Goal: Task Accomplishment & Management: Manage account settings

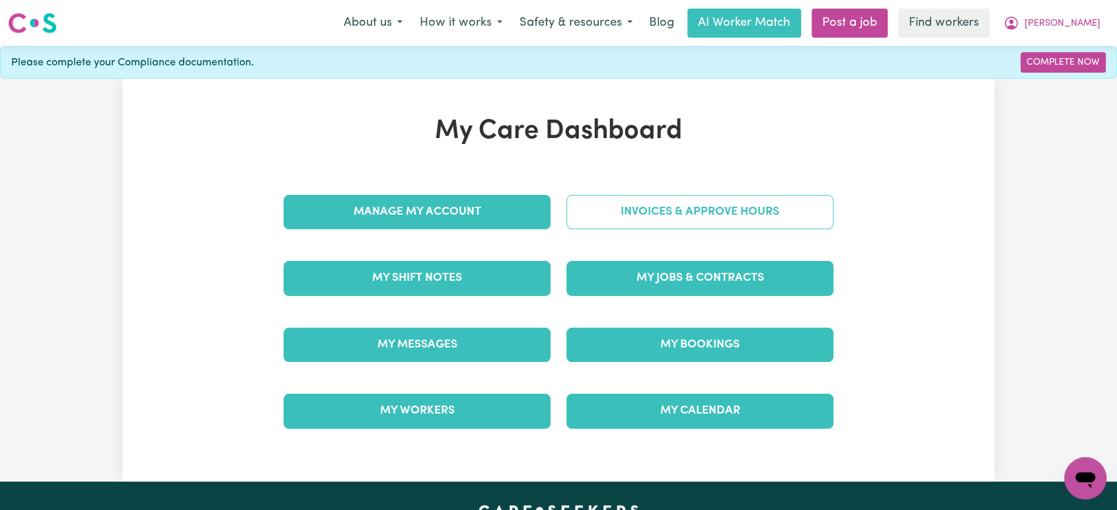
click at [630, 221] on link "Invoices & Approve Hours" at bounding box center [699, 212] width 267 height 34
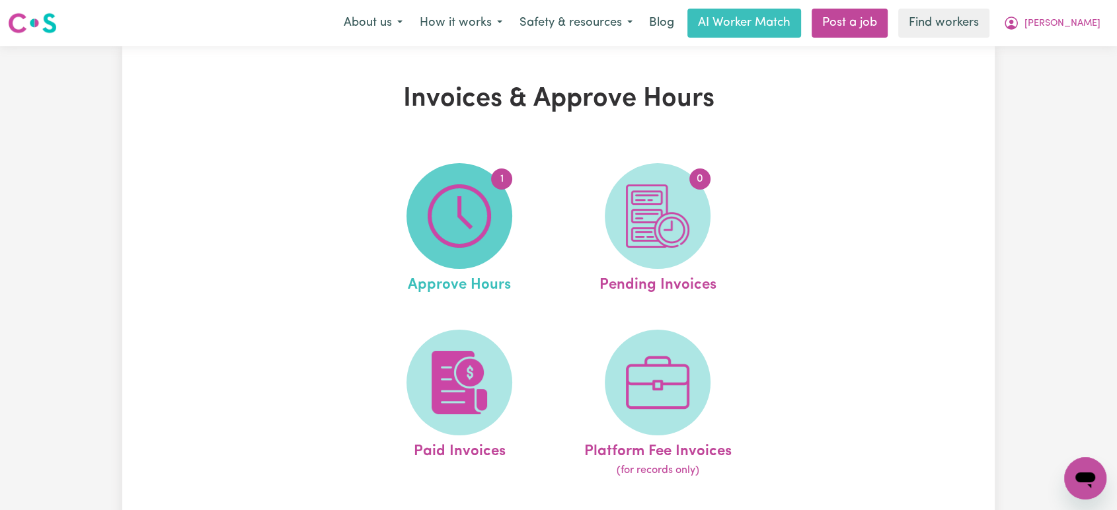
click at [446, 207] on img at bounding box center [458, 215] width 63 height 63
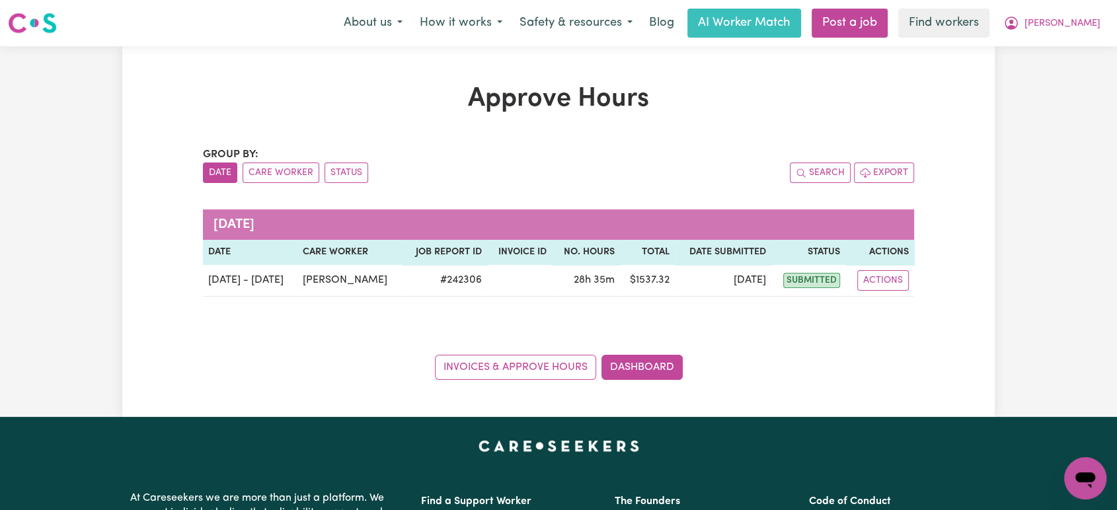
drag, startPoint x: 446, startPoint y: 207, endPoint x: 542, endPoint y: 133, distance: 120.7
click at [542, 133] on div "Approve Hours Group by: Date Care Worker Status Search Export [DATE] Date Care …" at bounding box center [558, 231] width 727 height 297
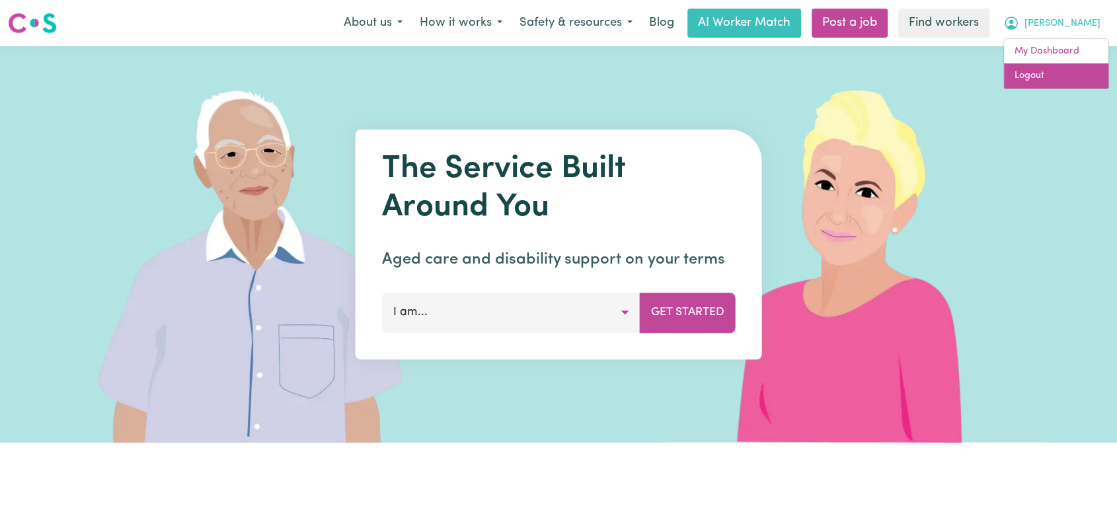
click at [1045, 75] on link "Logout" at bounding box center [1056, 75] width 104 height 25
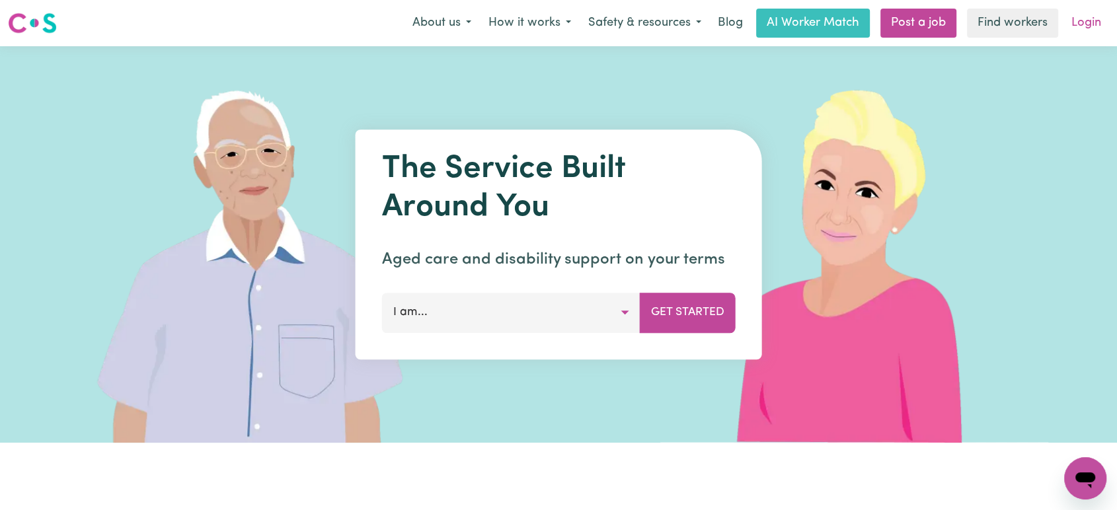
click at [1090, 26] on link "Login" at bounding box center [1086, 23] width 46 height 29
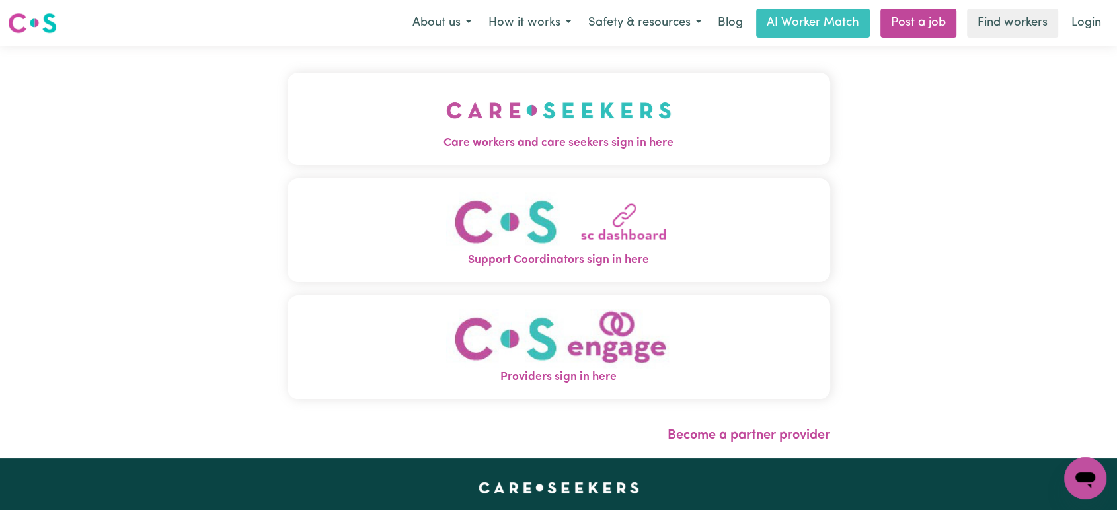
click at [563, 170] on div "Care workers and care seekers sign in here Support Coordinators sign in here Pr…" at bounding box center [558, 243] width 542 height 340
click at [547, 137] on span "Care workers and care seekers sign in here" at bounding box center [558, 143] width 542 height 17
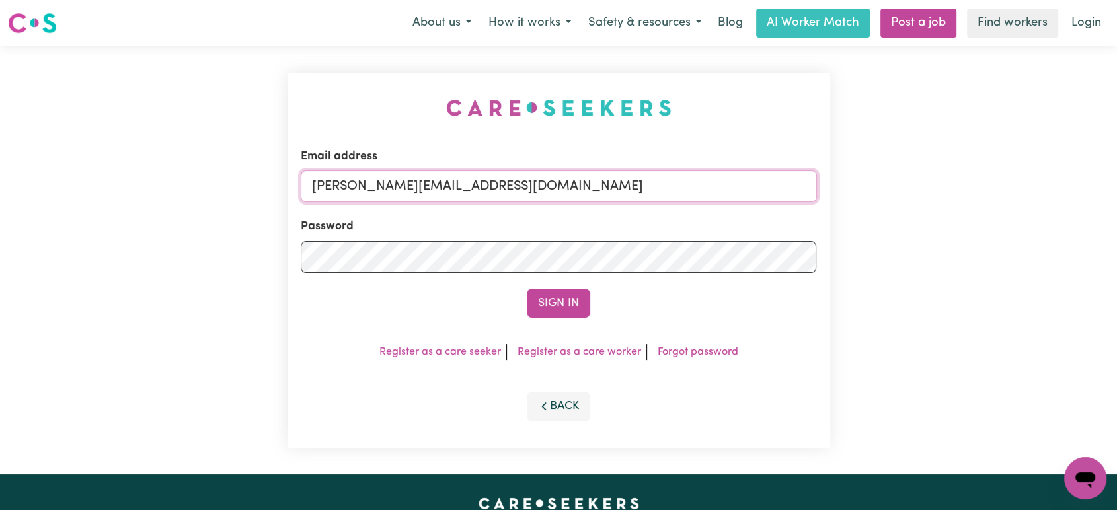
click at [550, 180] on input "[PERSON_NAME][EMAIL_ADDRESS][DOMAIN_NAME]" at bounding box center [559, 186] width 516 height 32
click at [520, 188] on input "[EMAIL_ADDRESS][DOMAIN_NAME]" at bounding box center [559, 186] width 516 height 32
type input "[PERSON_NAME][EMAIL_ADDRESS][DOMAIN_NAME]"
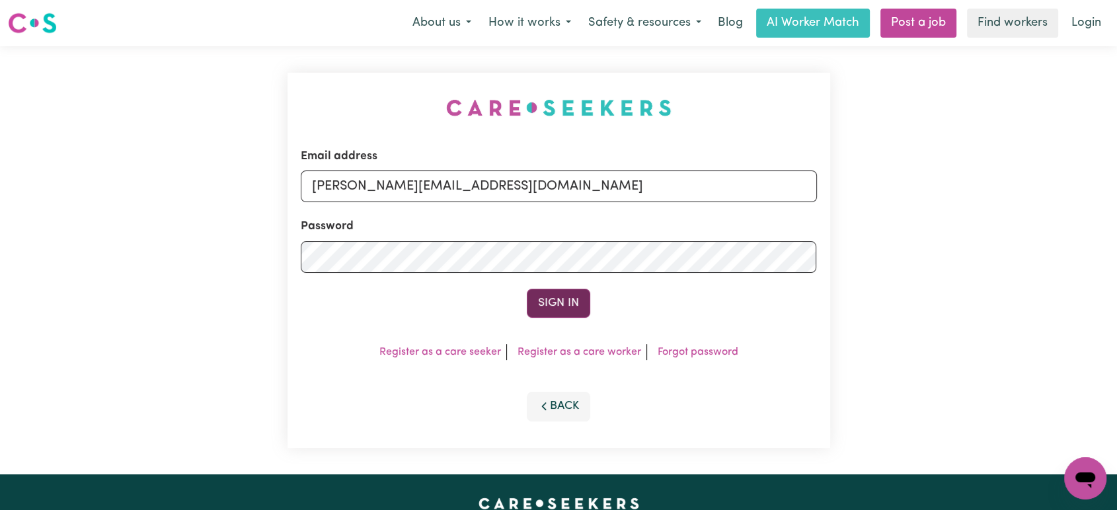
click at [552, 311] on button "Sign In" at bounding box center [558, 303] width 63 height 29
